Goal: Transaction & Acquisition: Subscribe to service/newsletter

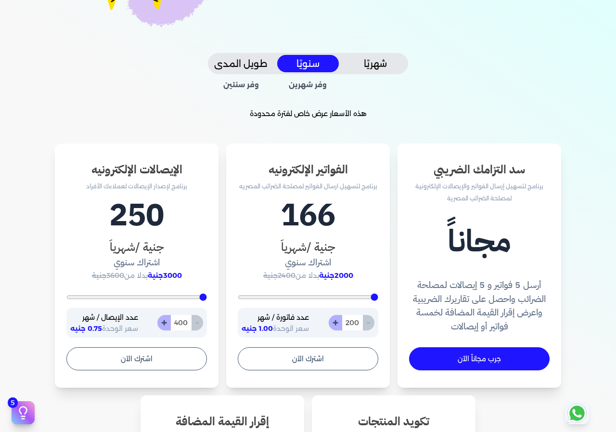
scroll to position [192, 0]
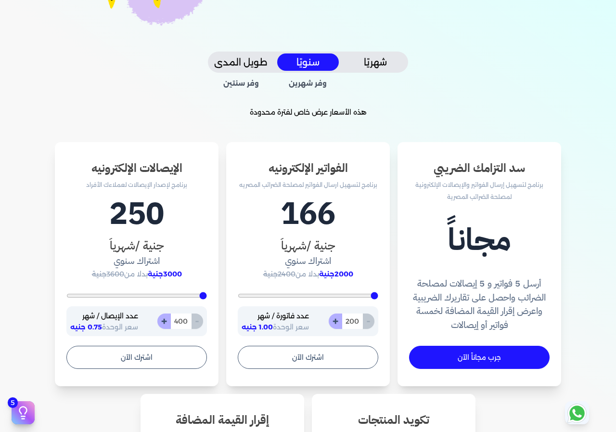
click at [196, 324] on div "- 400 +" at bounding box center [180, 320] width 46 height 15
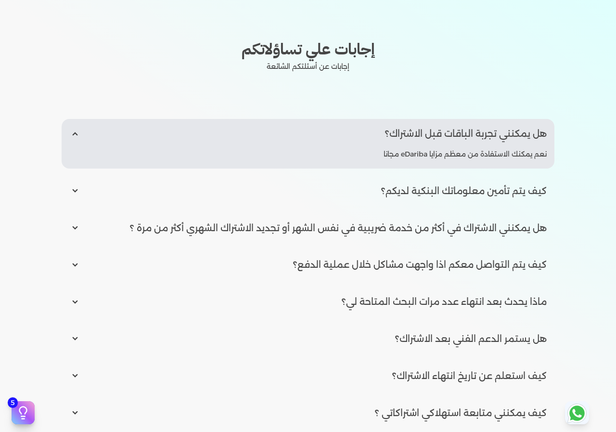
scroll to position [1395, 0]
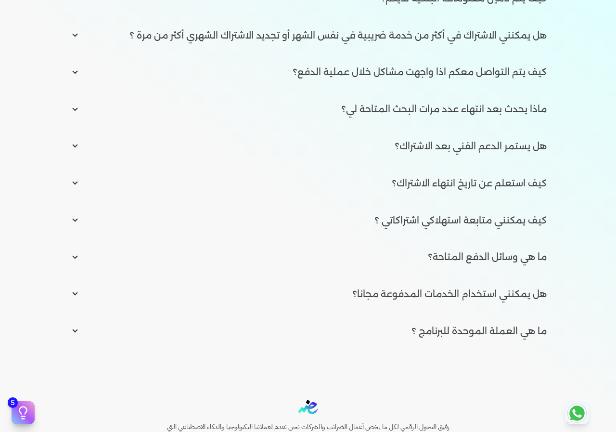
click at [570, 406] on icon at bounding box center [576, 412] width 23 height 23
